Goal: Task Accomplishment & Management: Use online tool/utility

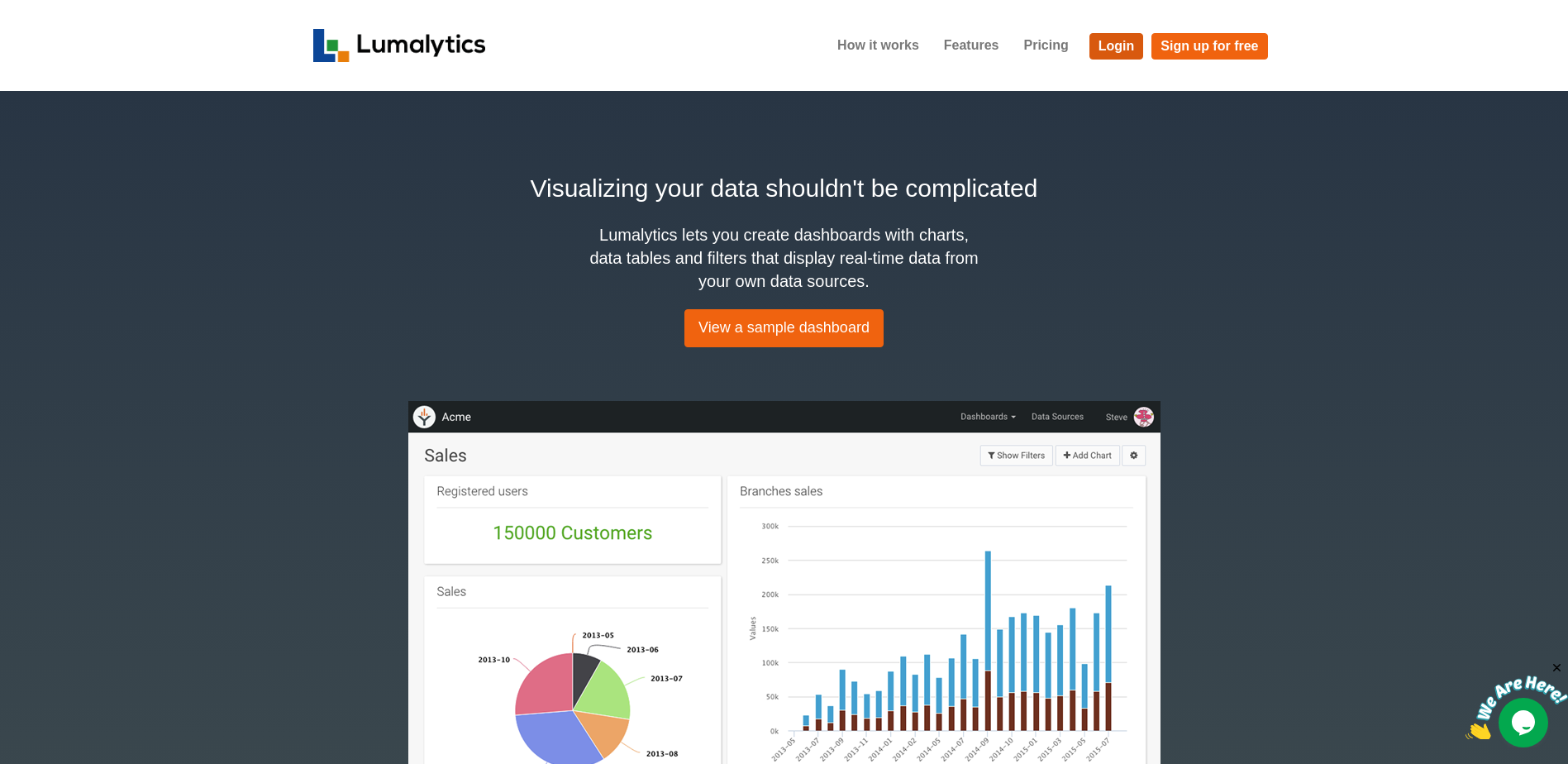
click at [1123, 43] on link "Login" at bounding box center [1117, 47] width 55 height 26
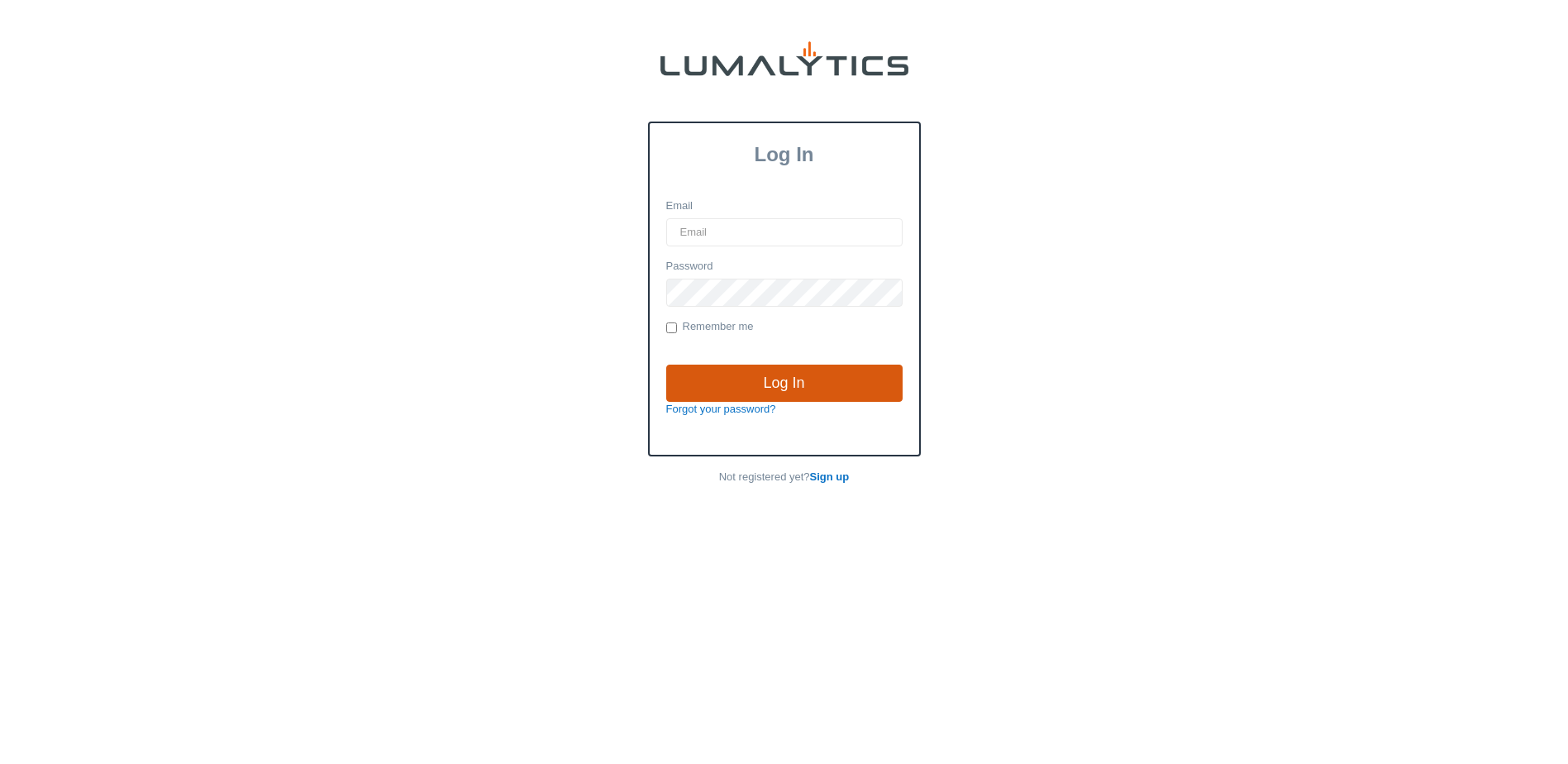
type input "brozema@valleytruckparts.com"
click at [784, 376] on input "Log In" at bounding box center [784, 383] width 236 height 38
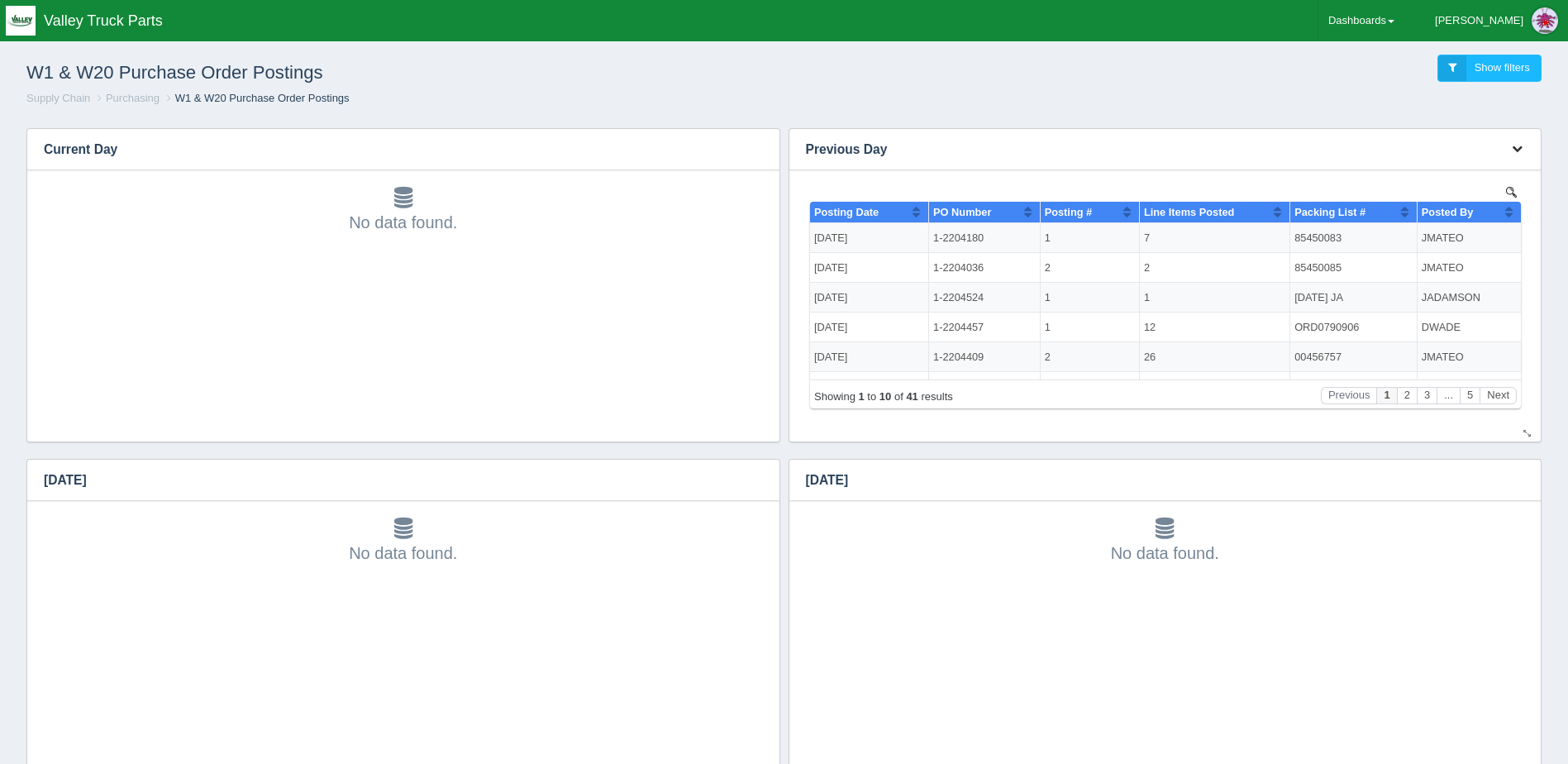
click at [1518, 141] on button "button" at bounding box center [1517, 150] width 22 height 26
click at [1494, 167] on link "Download CSV" at bounding box center [1462, 174] width 132 height 24
